Goal: Find specific page/section: Find specific page/section

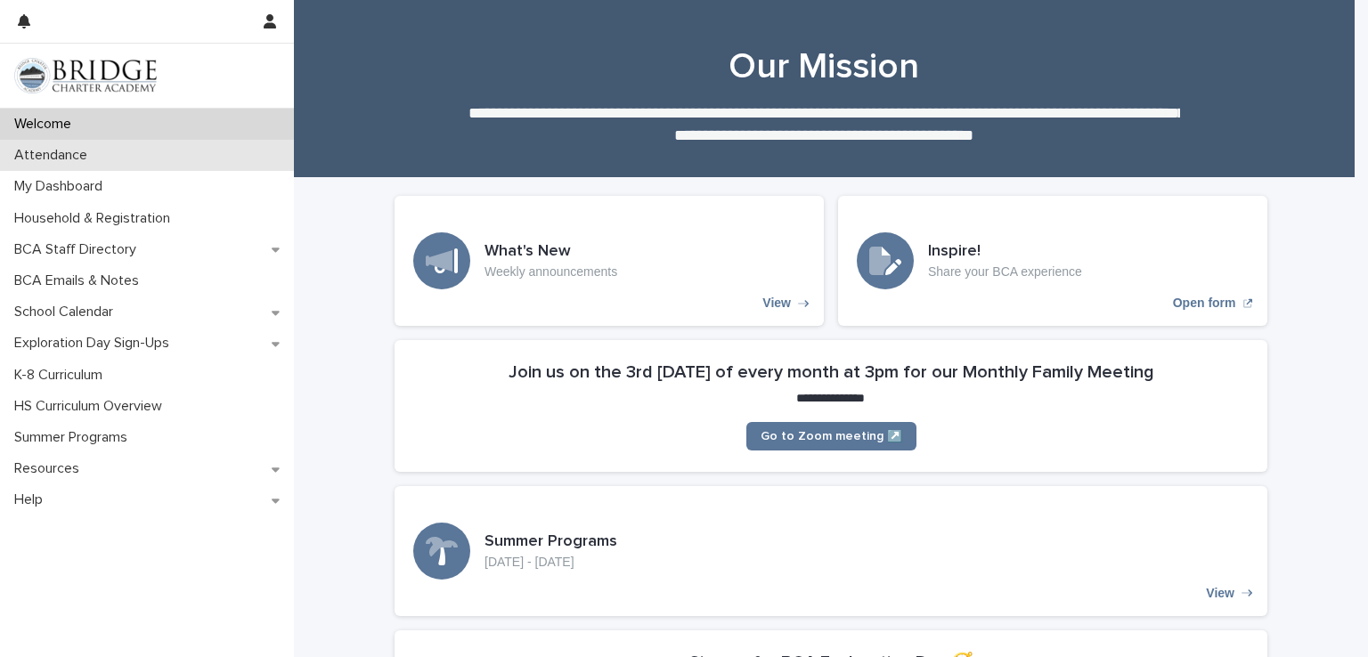
click at [110, 153] on div "Attendance" at bounding box center [147, 155] width 294 height 31
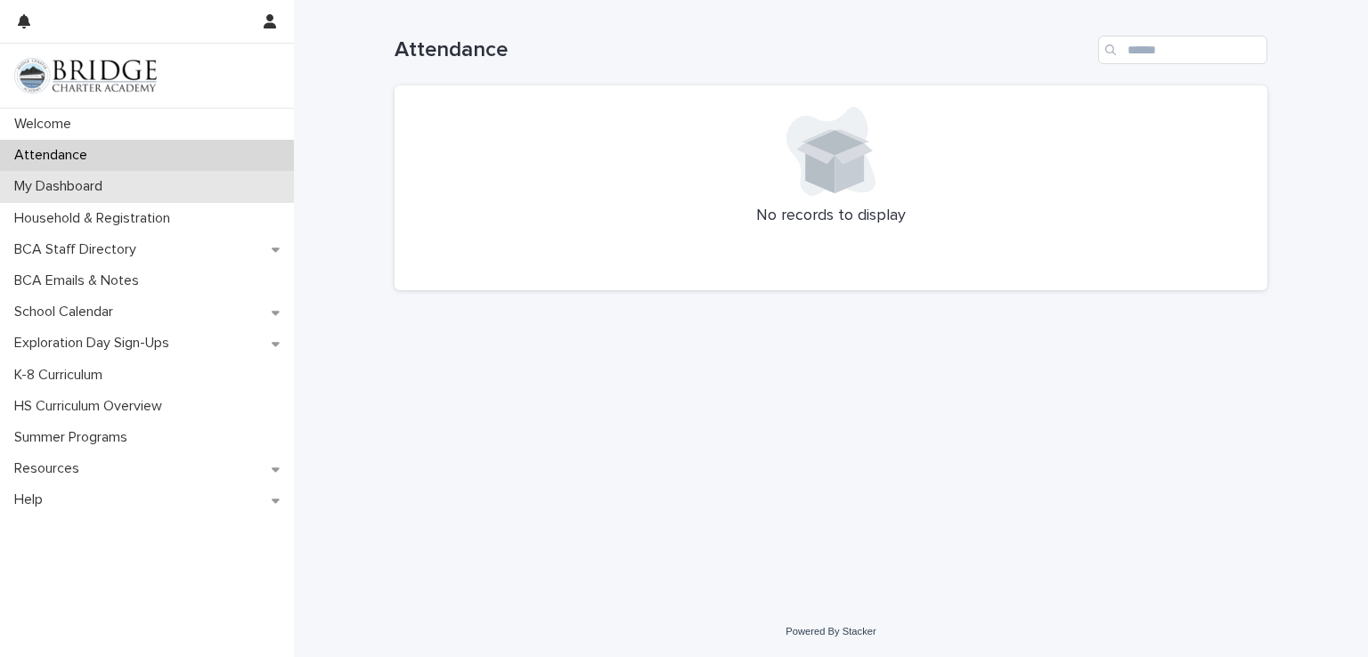
click at [55, 179] on p "My Dashboard" at bounding box center [62, 186] width 110 height 17
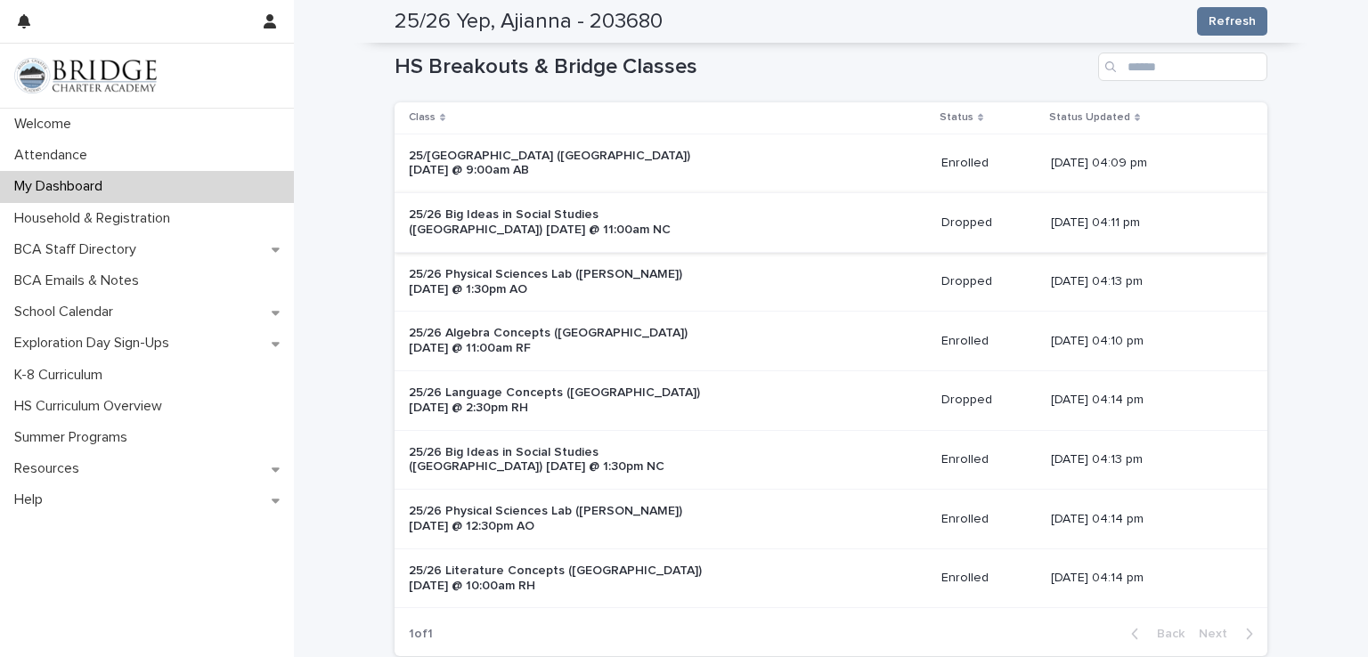
scroll to position [303, 0]
click at [941, 389] on div "Dropped" at bounding box center [989, 396] width 96 height 19
